Goal: Task Accomplishment & Management: Manage account settings

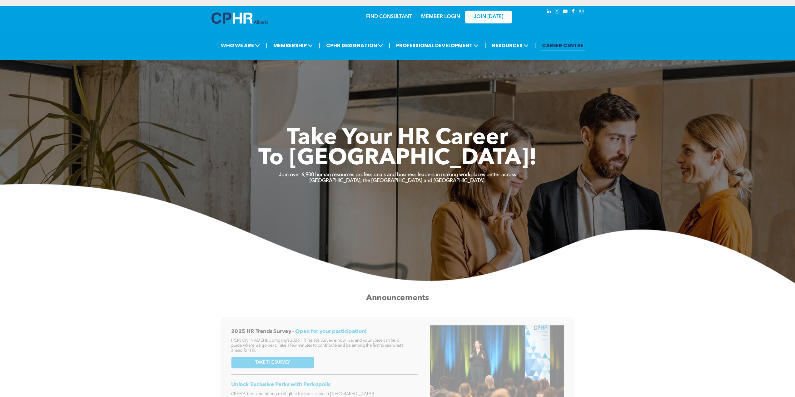
click at [249, 12] on img at bounding box center [240, 17] width 57 height 11
click at [448, 14] on link "MEMBER LOGIN" at bounding box center [440, 16] width 39 height 5
